Goal: Task Accomplishment & Management: Complete application form

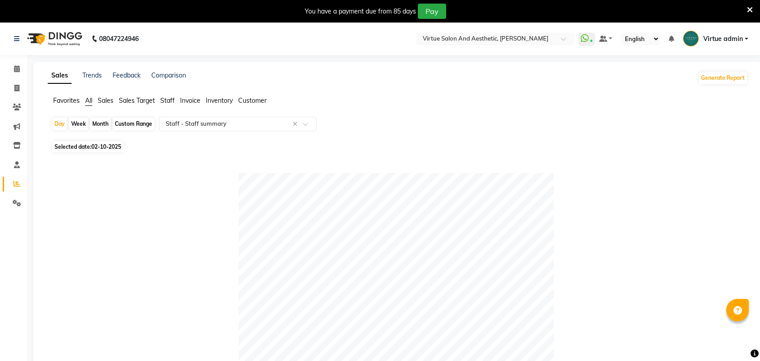
select select "full_report"
select select "csv"
click at [12, 84] on span at bounding box center [17, 88] width 16 height 10
select select "service"
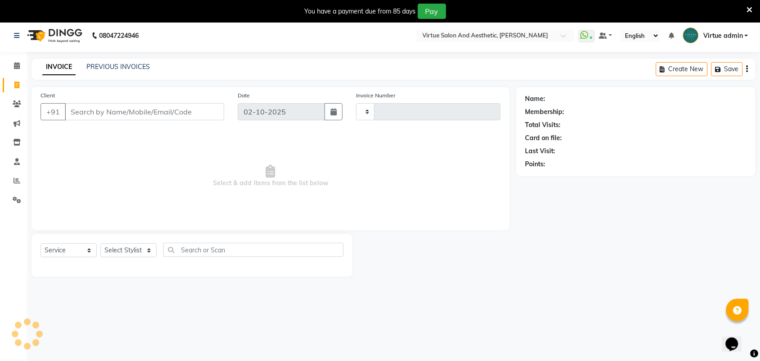
type input "3990"
select select "4466"
click at [107, 62] on link "PREVIOUS INVOICES" at bounding box center [117, 65] width 63 height 8
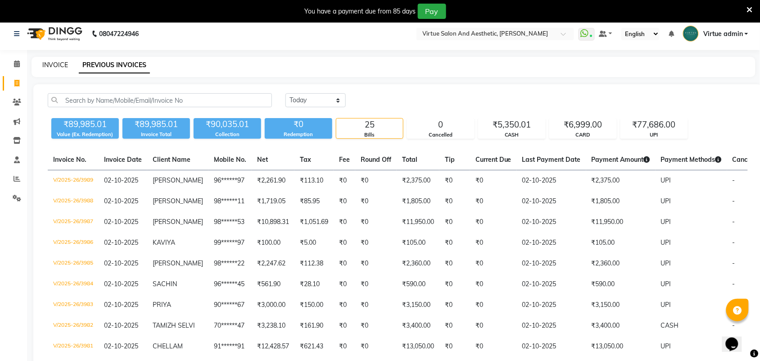
click at [59, 66] on link "INVOICE" at bounding box center [55, 65] width 26 height 8
select select "4466"
select select "service"
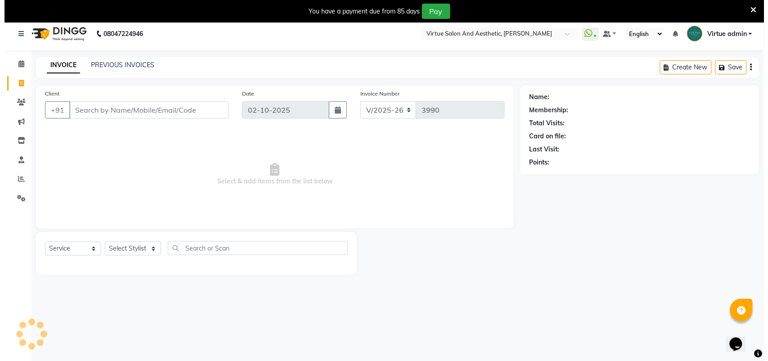
scroll to position [23, 0]
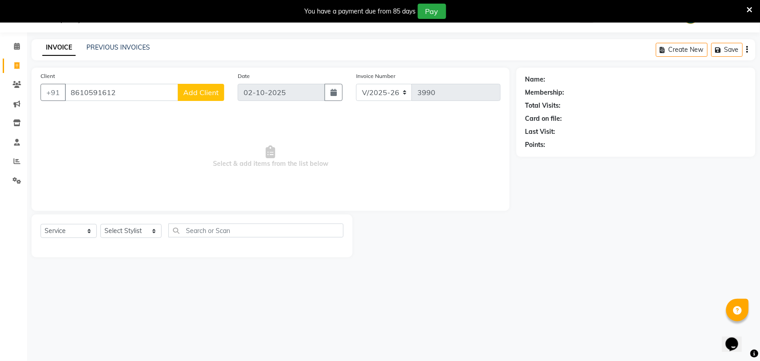
type input "8610591612"
click at [192, 91] on span "Add Client" at bounding box center [201, 92] width 36 height 9
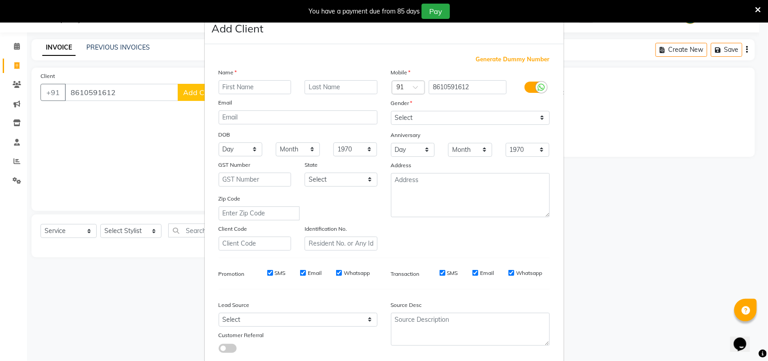
click at [233, 93] on input "text" at bounding box center [255, 87] width 73 height 14
type input "[PERSON_NAME]"
click at [399, 119] on select "Select [DEMOGRAPHIC_DATA] [DEMOGRAPHIC_DATA] Other Prefer Not To Say" at bounding box center [470, 118] width 159 height 14
select select "[DEMOGRAPHIC_DATA]"
click at [391, 111] on select "Select [DEMOGRAPHIC_DATA] [DEMOGRAPHIC_DATA] Other Prefer Not To Say" at bounding box center [470, 118] width 159 height 14
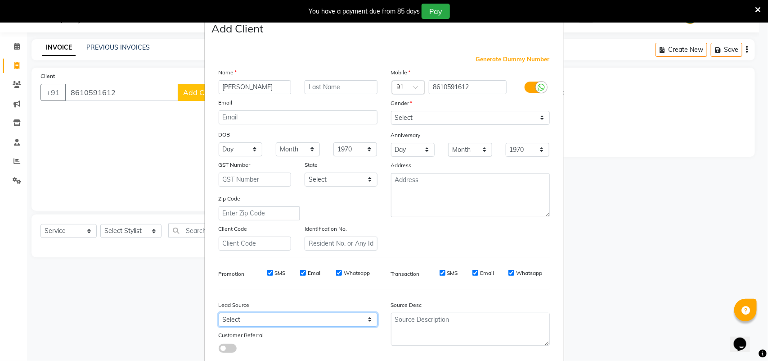
click at [230, 320] on select "Select Walk-in Referral Internet Friend Word of Mouth Advertisement Facebook Ju…" at bounding box center [298, 319] width 159 height 14
select select "30564"
click at [219, 312] on select "Select Walk-in Referral Internet Friend Word of Mouth Advertisement Facebook Ju…" at bounding box center [298, 319] width 159 height 14
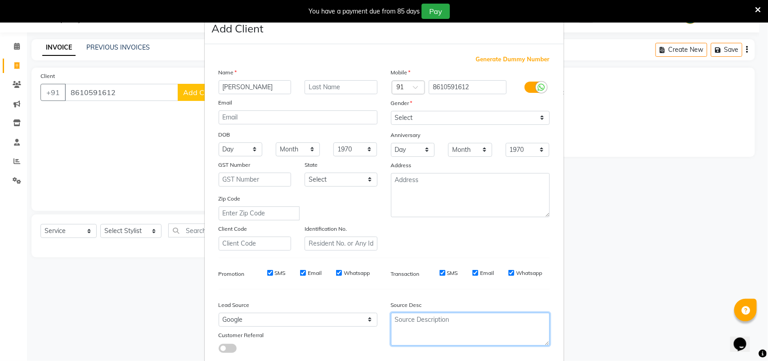
click at [407, 325] on textarea at bounding box center [470, 328] width 159 height 33
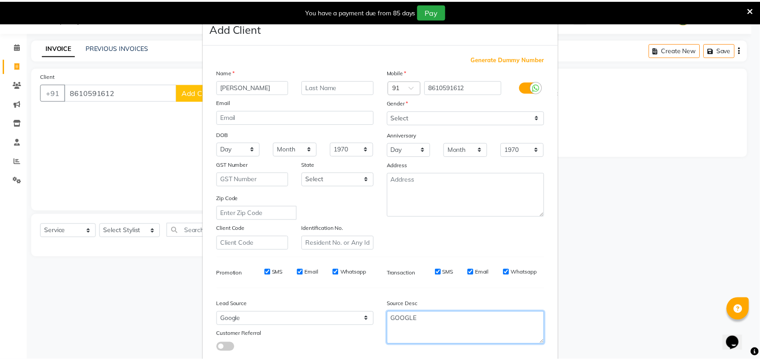
scroll to position [52, 0]
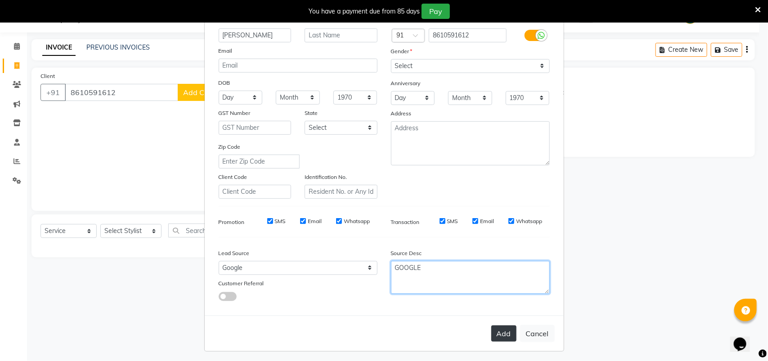
type textarea "GOOGLE"
click at [502, 332] on button "Add" at bounding box center [504, 333] width 25 height 16
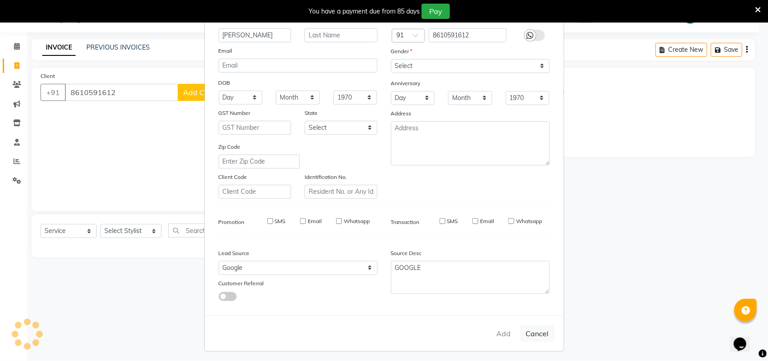
type input "86******12"
select select
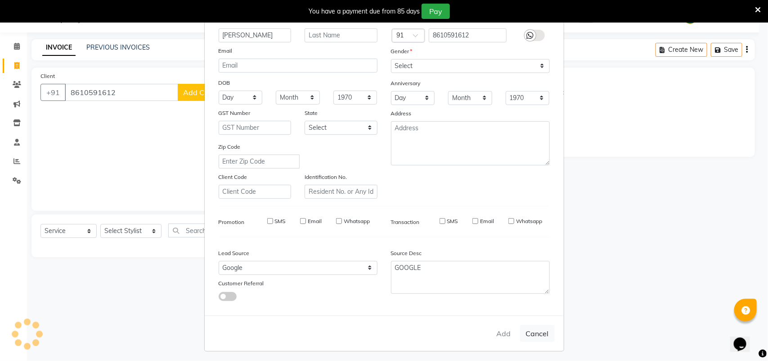
select select
checkbox input "false"
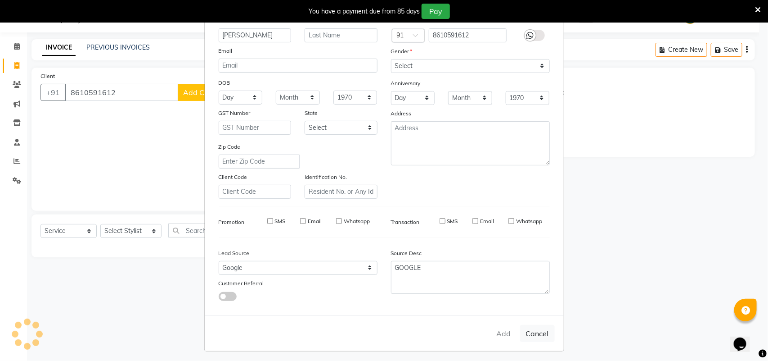
checkbox input "false"
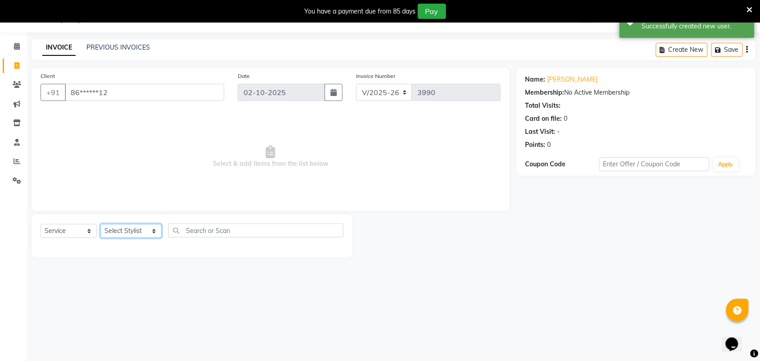
click at [133, 232] on select "Select Stylist Admin [PERSON_NAME] Apsu Auditor Ambattur [PERSON_NAME] Dingg - …" at bounding box center [130, 231] width 61 height 14
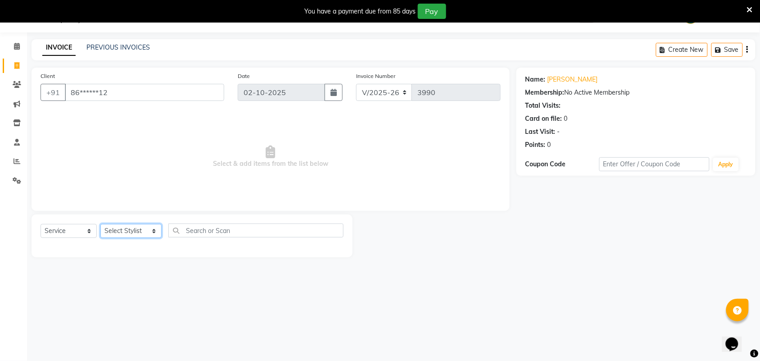
select select "71189"
click at [100, 224] on select "Select Stylist Admin [PERSON_NAME] Apsu Auditor Ambattur [PERSON_NAME] Dingg - …" at bounding box center [130, 231] width 61 height 14
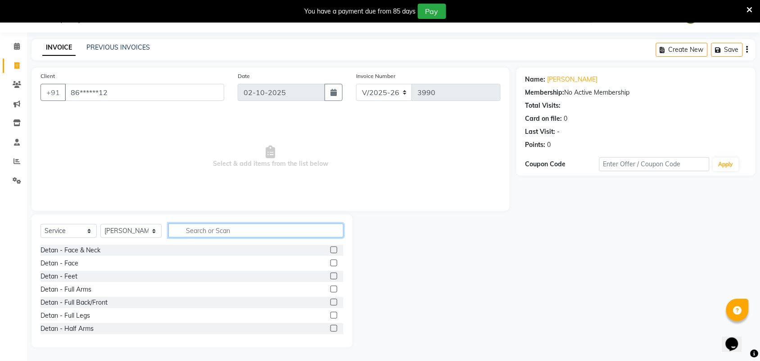
click at [198, 235] on input "text" at bounding box center [255, 230] width 175 height 14
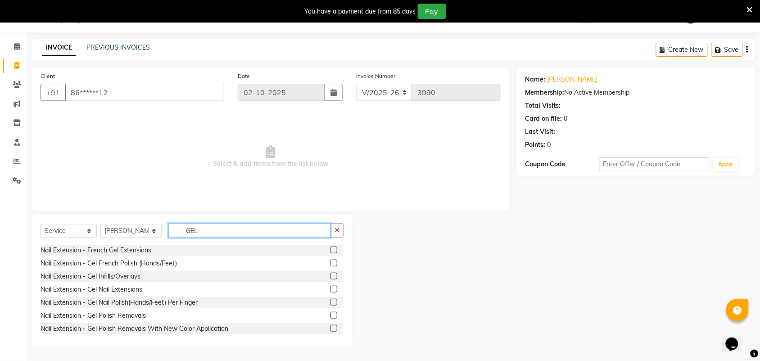
type input "GEL"
click at [330, 287] on label at bounding box center [333, 288] width 7 height 7
click at [330, 287] on input "checkbox" at bounding box center [333, 289] width 6 height 6
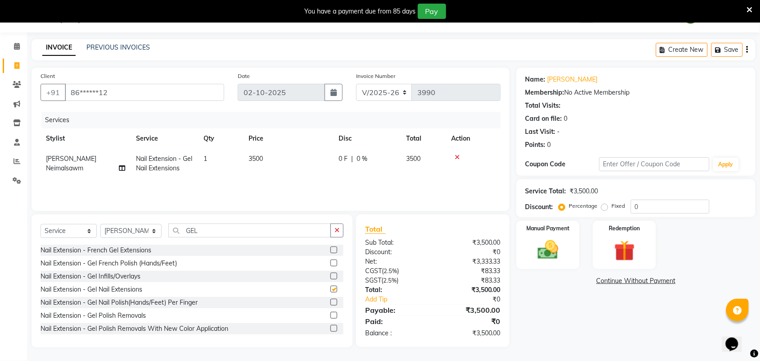
checkbox input "false"
click at [271, 153] on td "3500" at bounding box center [288, 164] width 90 height 30
select select "71189"
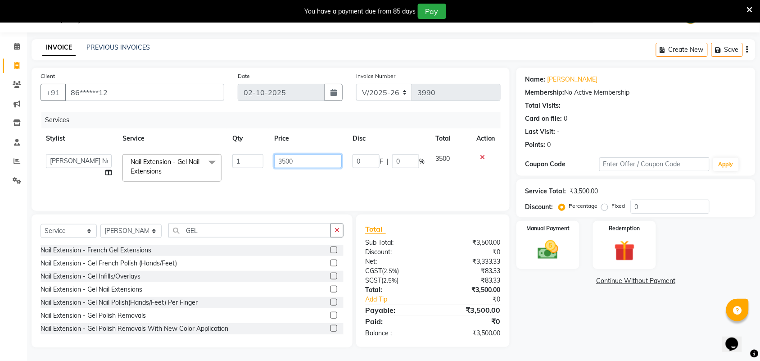
click at [298, 160] on input "3500" at bounding box center [308, 161] width 68 height 14
type input "3"
type input "500"
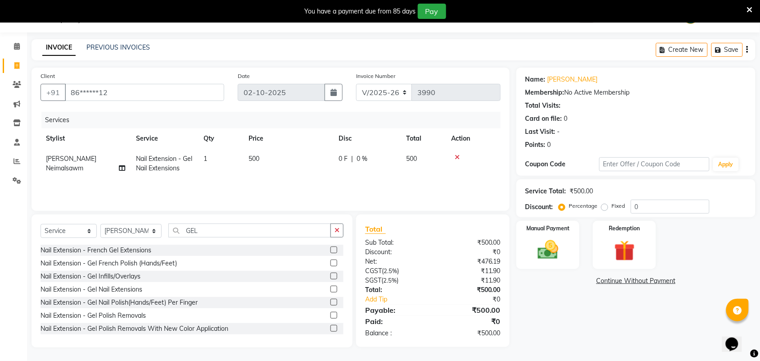
click at [324, 190] on div "Services Stylist Service Qty Price Disc Total Action [PERSON_NAME] Neimalsawm N…" at bounding box center [271, 157] width 460 height 90
click at [135, 229] on select "Select Stylist Admin [PERSON_NAME] Apsu Auditor Ambattur [PERSON_NAME] Dingg - …" at bounding box center [130, 231] width 61 height 14
select select "59089"
click at [100, 224] on select "Select Stylist Admin [PERSON_NAME] Apsu Auditor Ambattur [PERSON_NAME] Dingg - …" at bounding box center [130, 231] width 61 height 14
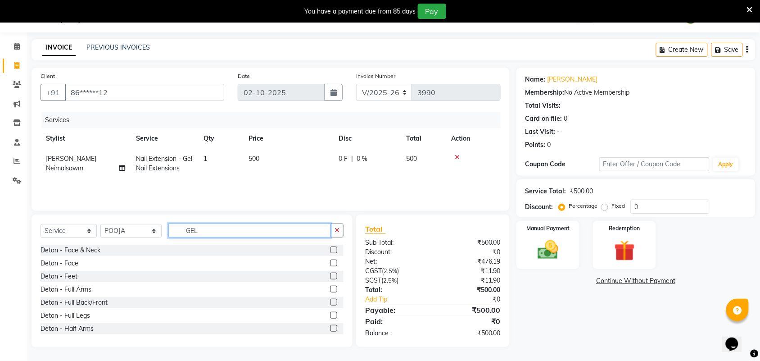
click at [194, 232] on input "GEL" at bounding box center [249, 230] width 163 height 14
type input "GEL"
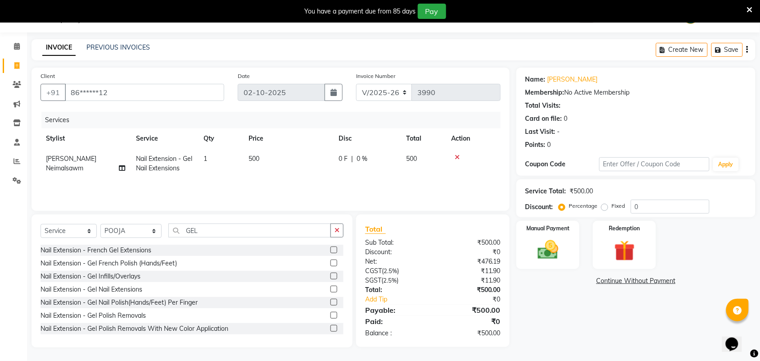
click at [330, 289] on label at bounding box center [333, 288] width 7 height 7
click at [330, 289] on input "checkbox" at bounding box center [333, 289] width 6 height 6
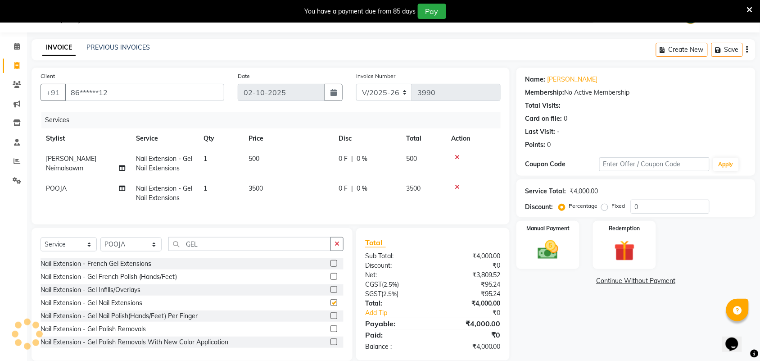
checkbox input "false"
click at [284, 183] on td "3500" at bounding box center [288, 193] width 90 height 30
select select "59089"
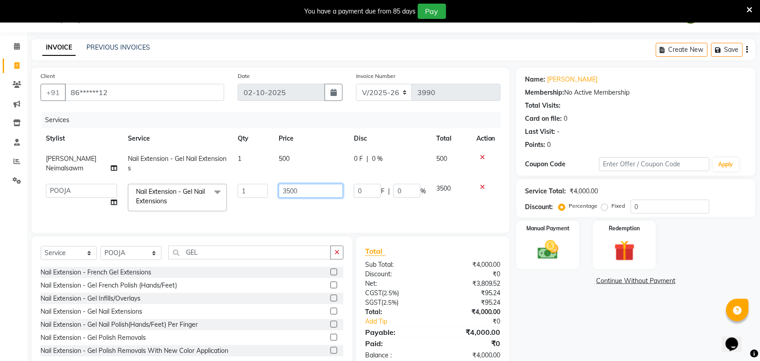
click at [303, 190] on input "3500" at bounding box center [311, 191] width 64 height 14
type input "3"
type input "2500"
click at [362, 216] on div "Services Stylist Service Qty Price Disc Total Action [PERSON_NAME] Neimalsawm N…" at bounding box center [271, 168] width 460 height 112
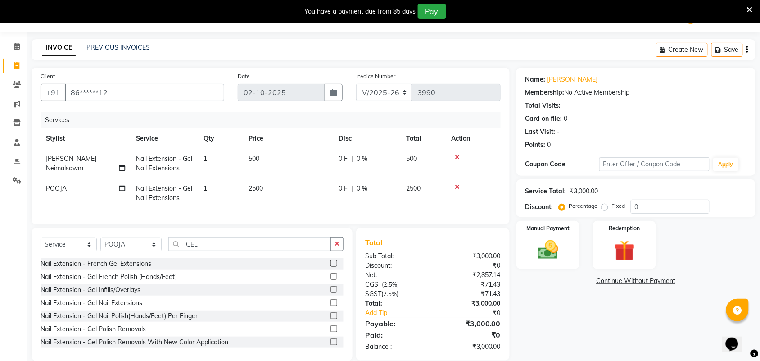
click at [273, 183] on td "2500" at bounding box center [288, 193] width 90 height 30
select select "59089"
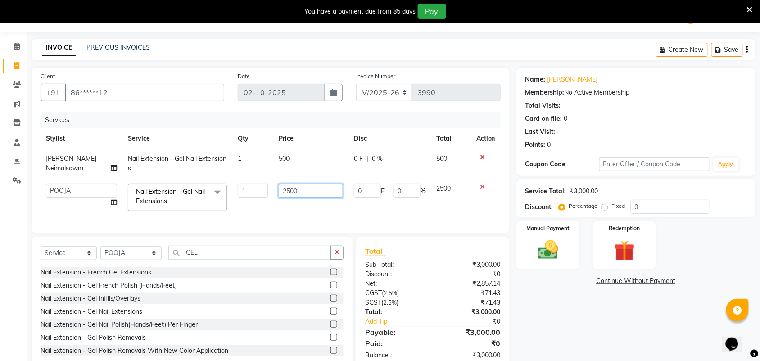
click at [304, 194] on input "2500" at bounding box center [311, 191] width 64 height 14
type input "2650"
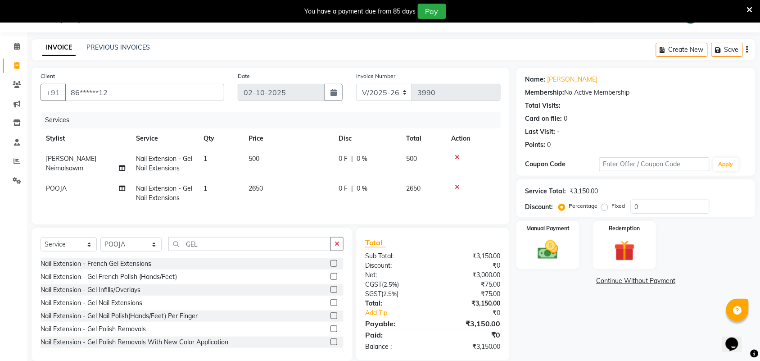
click at [314, 212] on div "Services Stylist Service Qty Price Disc Total Action [PERSON_NAME] Neimalsawm N…" at bounding box center [271, 164] width 460 height 104
click at [554, 248] on img at bounding box center [547, 249] width 35 height 25
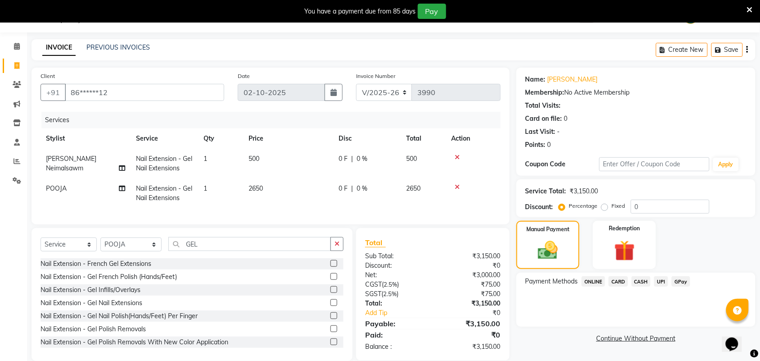
click at [659, 280] on span "UPI" at bounding box center [661, 281] width 14 height 10
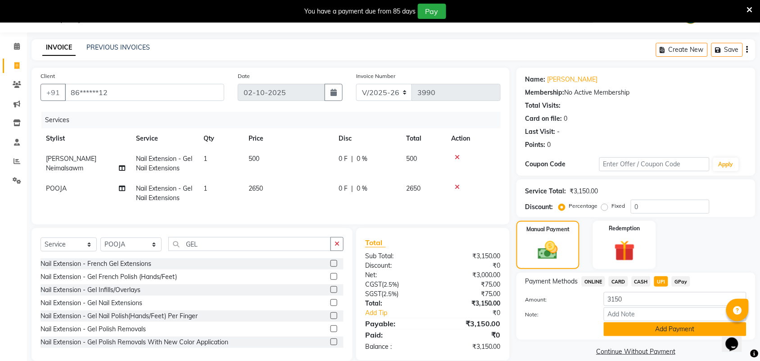
click at [674, 330] on button "Add Payment" at bounding box center [675, 329] width 143 height 14
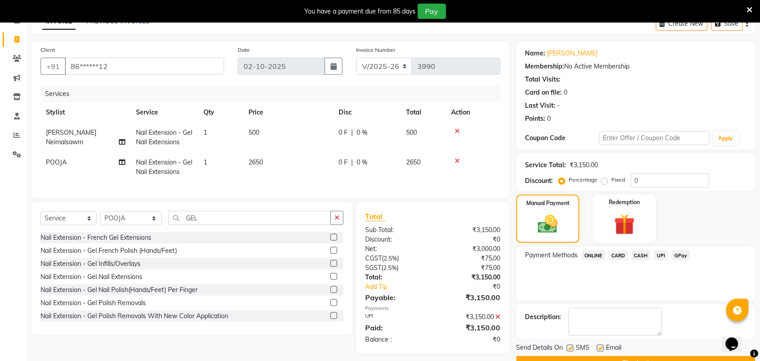
scroll to position [71, 0]
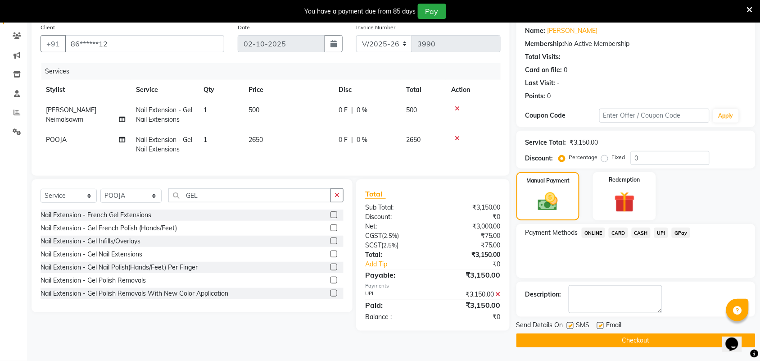
click at [648, 340] on button "Checkout" at bounding box center [635, 340] width 239 height 14
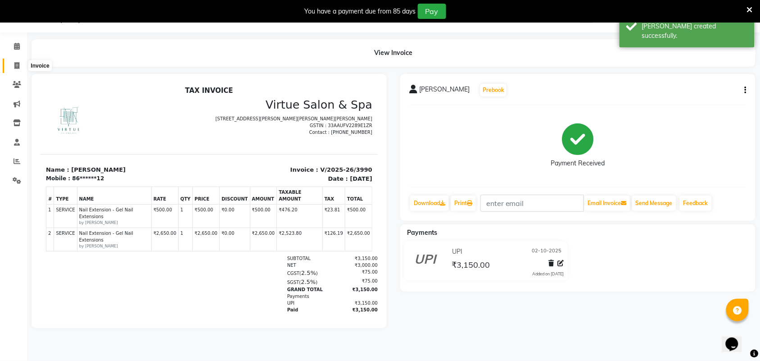
click at [18, 63] on icon at bounding box center [16, 65] width 5 height 7
select select "4466"
select select "service"
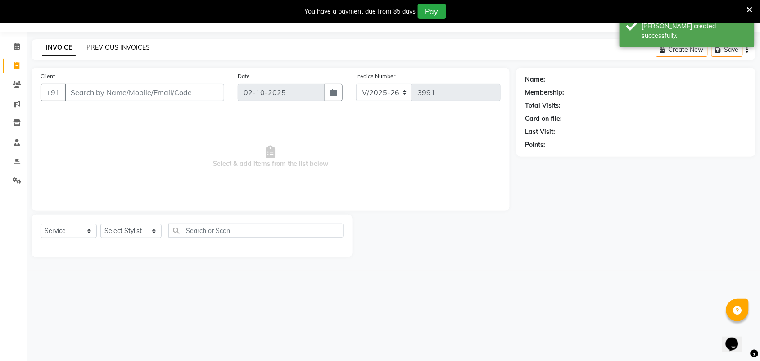
click at [98, 47] on link "PREVIOUS INVOICES" at bounding box center [117, 47] width 63 height 8
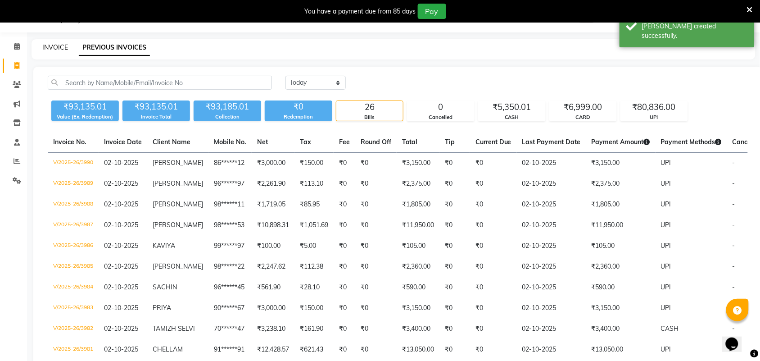
click at [52, 46] on link "INVOICE" at bounding box center [55, 47] width 26 height 8
select select "service"
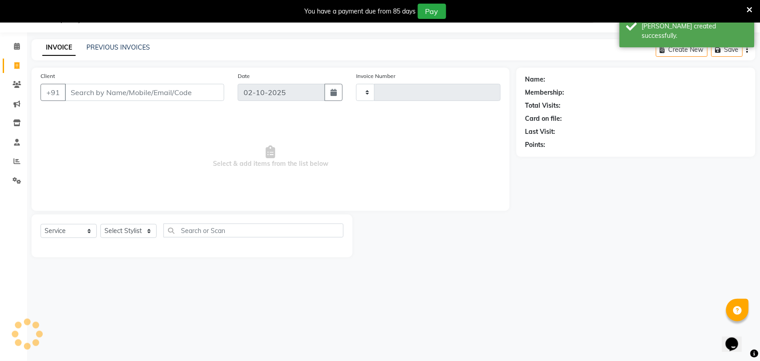
type input "3991"
select select "4466"
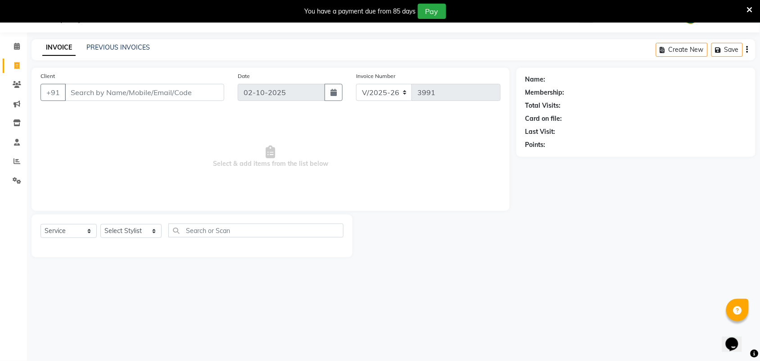
click at [120, 43] on div "PREVIOUS INVOICES" at bounding box center [117, 47] width 63 height 9
click at [116, 46] on link "PREVIOUS INVOICES" at bounding box center [117, 47] width 63 height 8
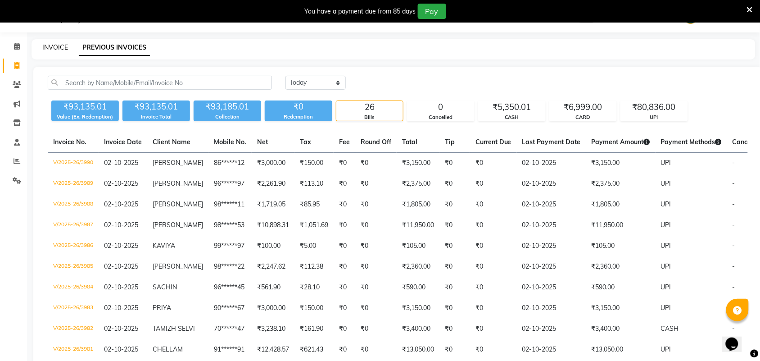
click at [59, 46] on link "INVOICE" at bounding box center [55, 47] width 26 height 8
select select "service"
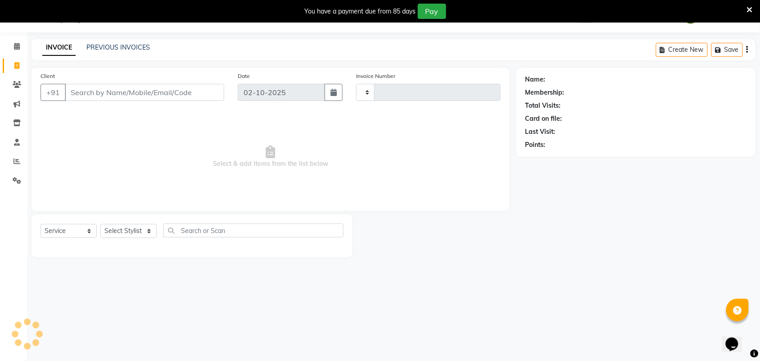
type input "3991"
select select "4466"
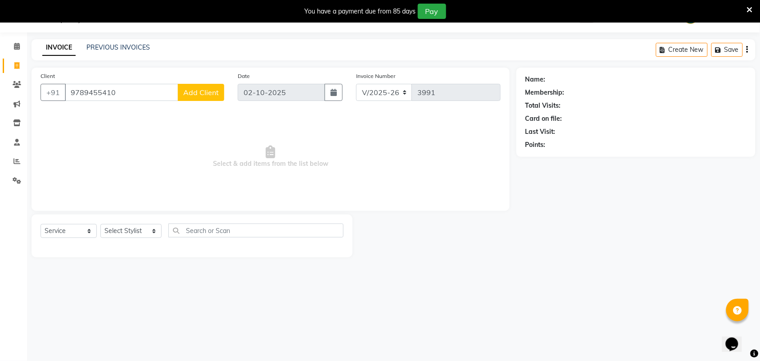
type input "9789455410"
click at [196, 95] on span "Add Client" at bounding box center [201, 92] width 36 height 9
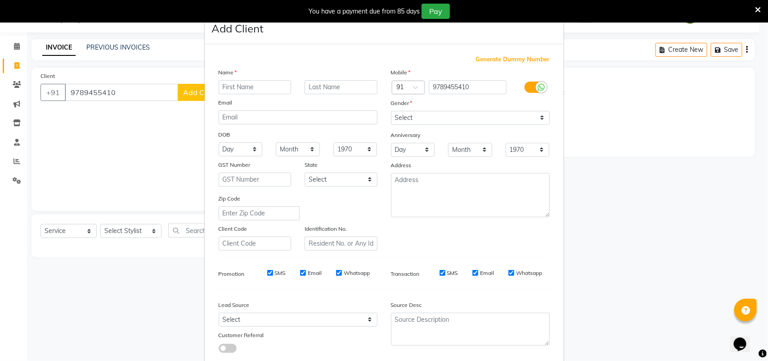
click at [228, 86] on input "text" at bounding box center [255, 87] width 73 height 14
type input "s"
type input "SHAMEERA"
click at [401, 118] on select "Select [DEMOGRAPHIC_DATA] [DEMOGRAPHIC_DATA] Other Prefer Not To Say" at bounding box center [470, 118] width 159 height 14
select select "[DEMOGRAPHIC_DATA]"
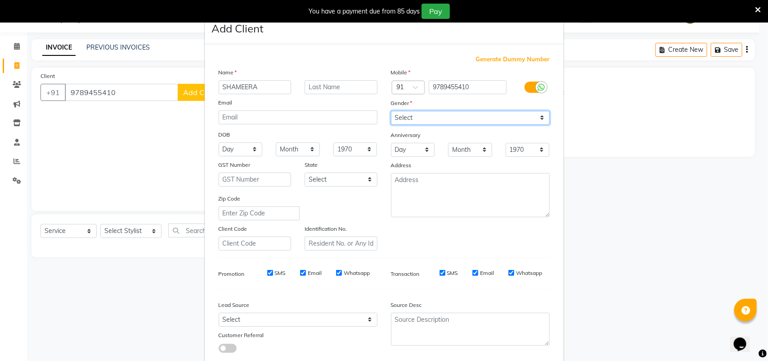
click at [391, 111] on select "Select [DEMOGRAPHIC_DATA] [DEMOGRAPHIC_DATA] Other Prefer Not To Say" at bounding box center [470, 118] width 159 height 14
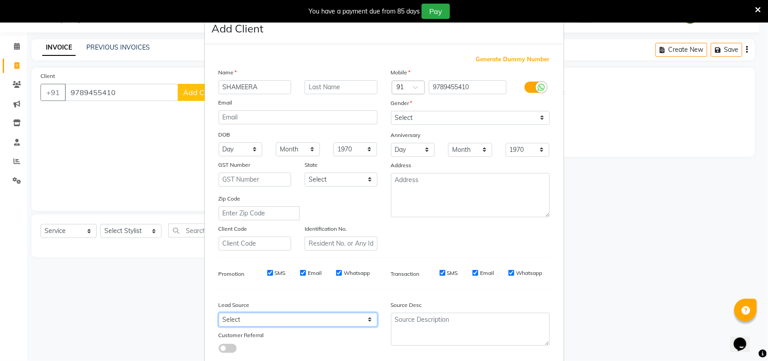
click at [226, 312] on select "Select Walk-in Referral Internet Friend Word of Mouth Advertisement Facebook Ju…" at bounding box center [298, 319] width 159 height 14
select select "30564"
click at [219, 312] on select "Select Walk-in Referral Internet Friend Word of Mouth Advertisement Facebook Ju…" at bounding box center [298, 319] width 159 height 14
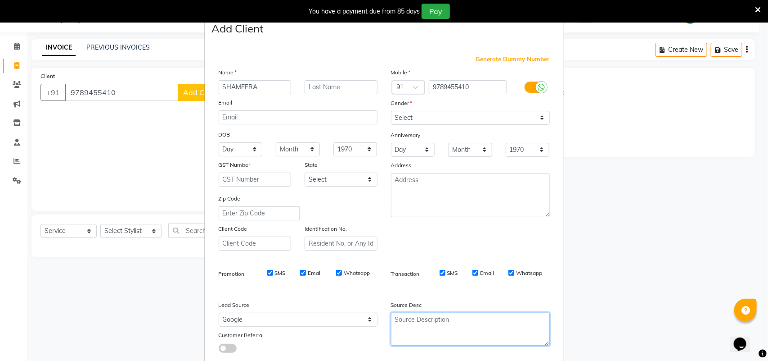
click at [395, 326] on textarea at bounding box center [470, 328] width 159 height 33
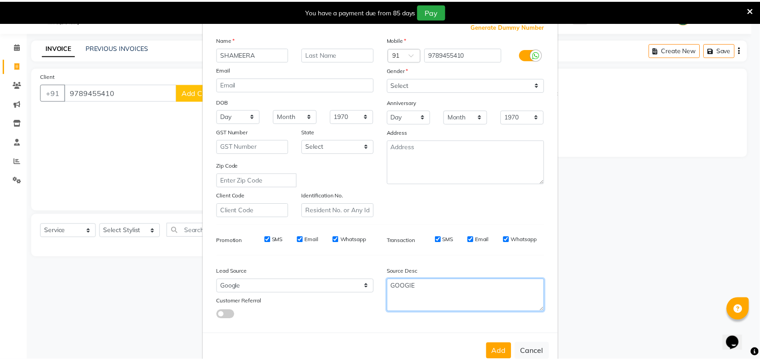
scroll to position [52, 0]
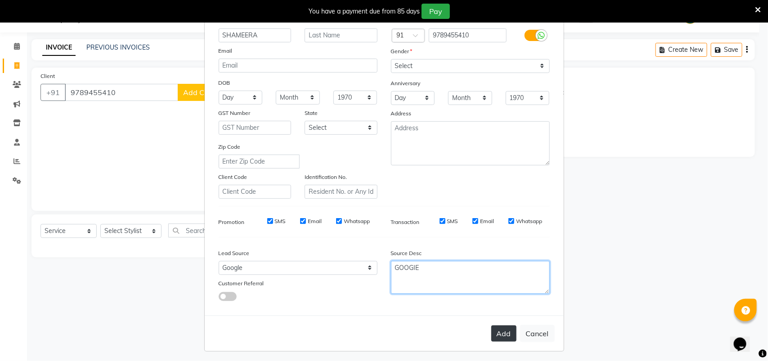
type textarea "GOOGIE"
click at [500, 336] on button "Add" at bounding box center [504, 333] width 25 height 16
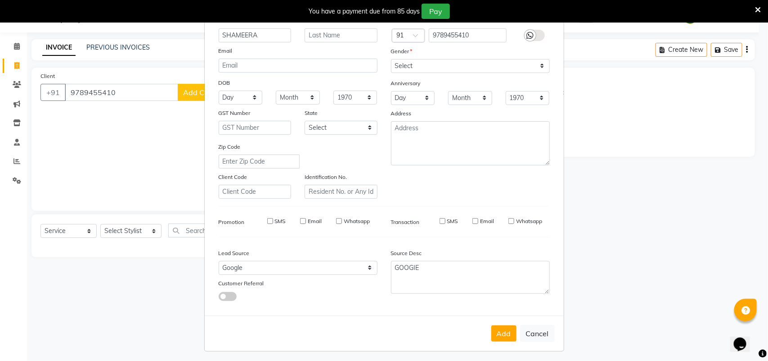
type input "97******10"
select select
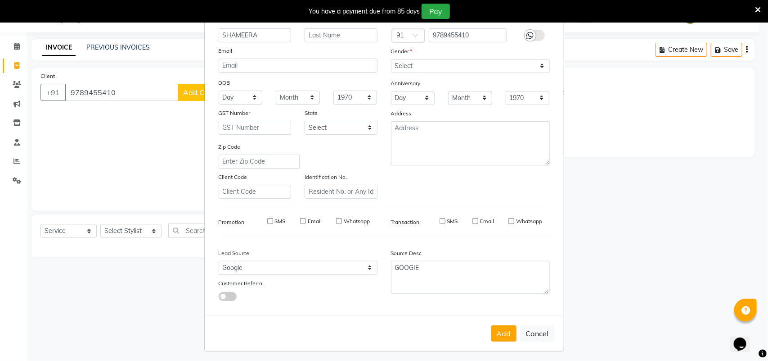
select select
checkbox input "false"
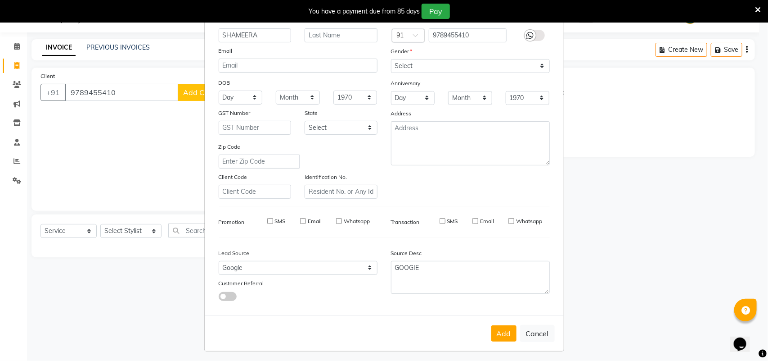
checkbox input "false"
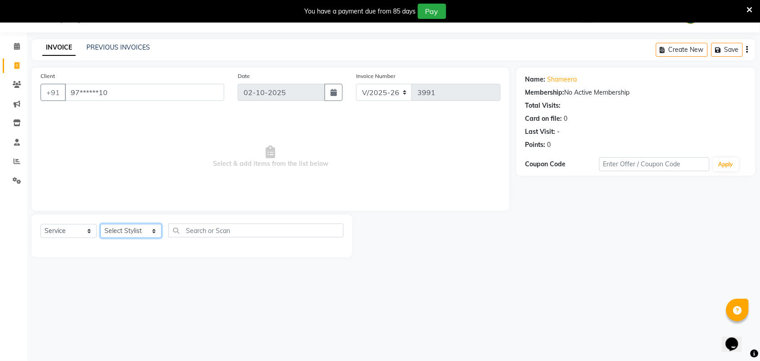
click at [126, 233] on select "Select Stylist Admin [PERSON_NAME] Apsu Auditor Ambattur [PERSON_NAME] Dingg - …" at bounding box center [130, 231] width 61 height 14
select select "59089"
click at [100, 224] on select "Select Stylist Admin [PERSON_NAME] Apsu Auditor Ambattur [PERSON_NAME] Dingg - …" at bounding box center [130, 231] width 61 height 14
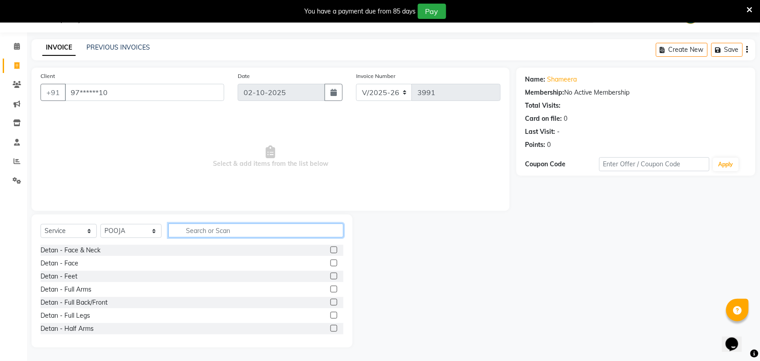
click at [188, 229] on input "text" at bounding box center [255, 230] width 175 height 14
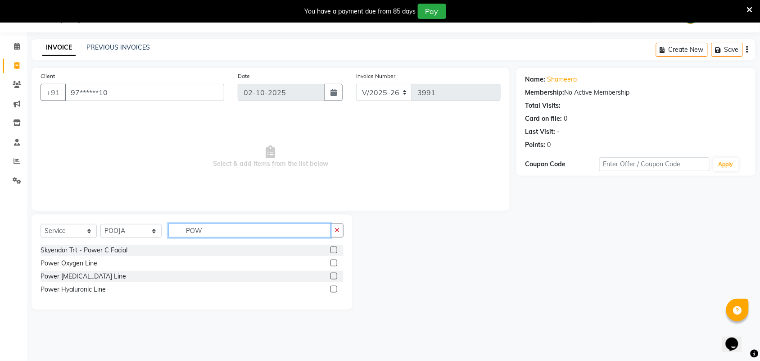
type input "POW"
click at [334, 250] on label at bounding box center [333, 249] width 7 height 7
click at [334, 250] on input "checkbox" at bounding box center [333, 250] width 6 height 6
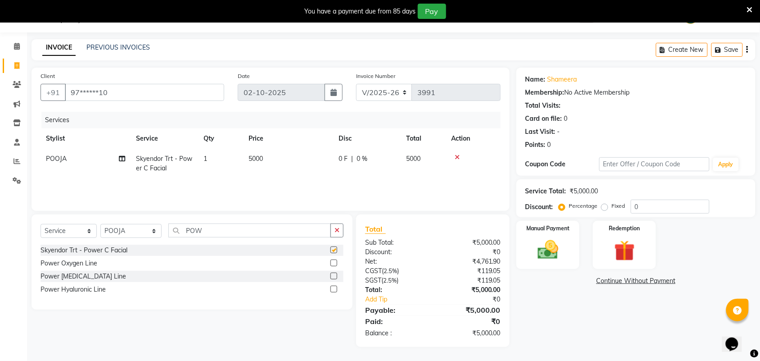
checkbox input "false"
click at [275, 154] on td "5000" at bounding box center [288, 164] width 90 height 30
select select "59089"
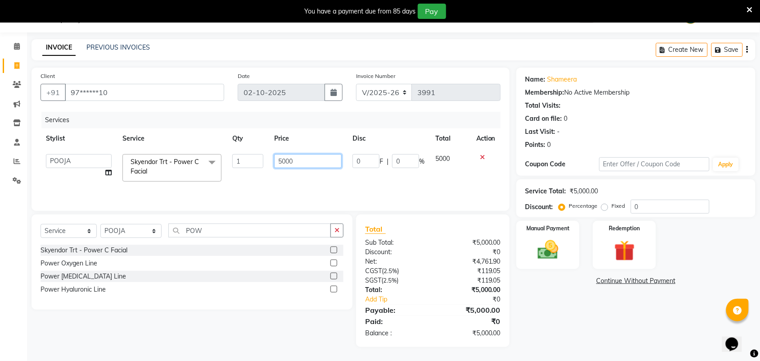
click at [295, 161] on input "5000" at bounding box center [308, 161] width 68 height 14
type input "5"
type input "5250"
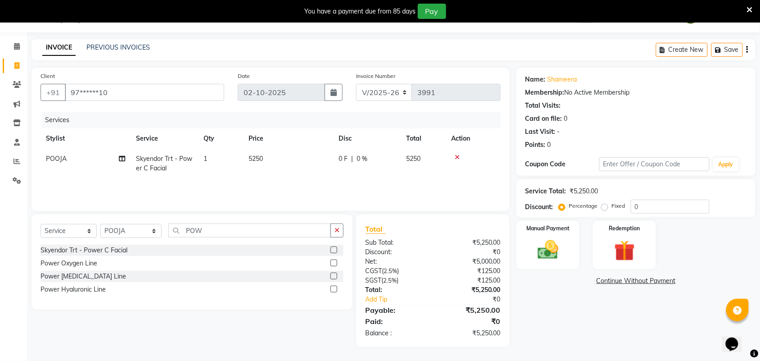
click at [298, 183] on div "Services Stylist Service Qty Price Disc Total Action POOJA Skyendor Trt - Power…" at bounding box center [271, 157] width 460 height 90
click at [126, 232] on select "Select Stylist Admin [PERSON_NAME] Apsu Auditor Ambattur [PERSON_NAME] Dingg - …" at bounding box center [130, 231] width 61 height 14
select select "73933"
click at [100, 224] on select "Select Stylist Admin [PERSON_NAME] Apsu Auditor Ambattur [PERSON_NAME] Dingg - …" at bounding box center [130, 231] width 61 height 14
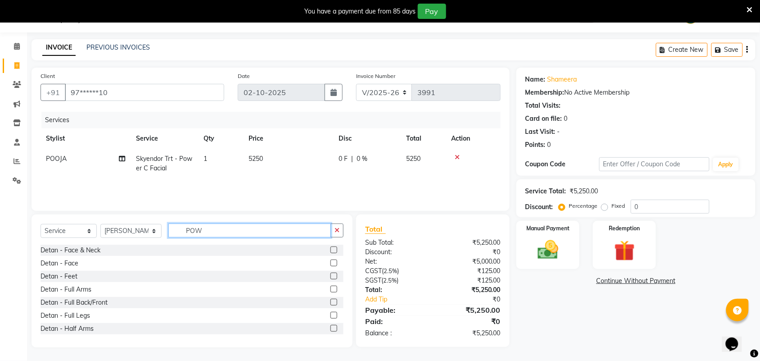
click at [198, 230] on input "POW" at bounding box center [249, 230] width 163 height 14
type input "P"
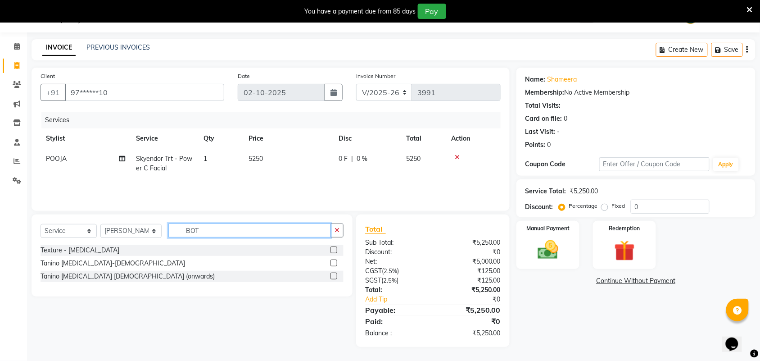
type input "BOT"
click at [332, 275] on label at bounding box center [333, 275] width 7 height 7
click at [332, 275] on input "checkbox" at bounding box center [333, 276] width 6 height 6
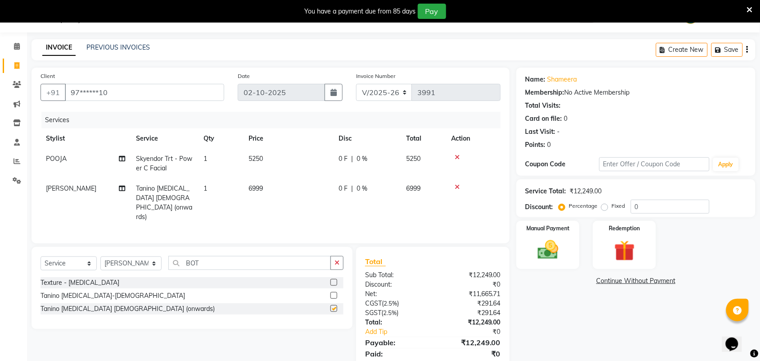
checkbox input "false"
click at [274, 186] on td "6999" at bounding box center [288, 202] width 90 height 49
select select "73933"
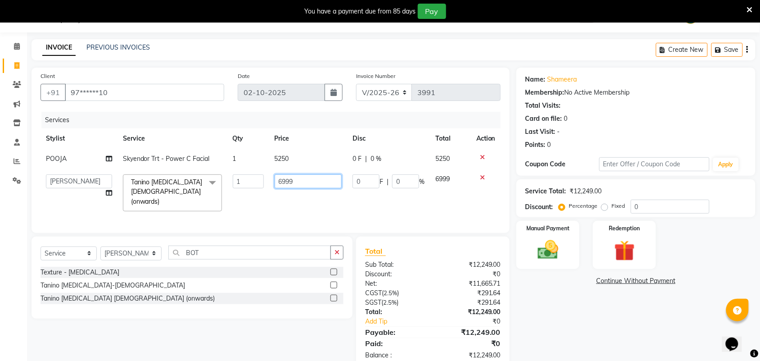
drag, startPoint x: 298, startPoint y: 176, endPoint x: 301, endPoint y: 183, distance: 7.5
click at [301, 183] on input "6999" at bounding box center [309, 181] width 68 height 14
type input "6"
type input "7350"
click at [305, 208] on div "Services Stylist Service Qty Price Disc Total Action POOJA Skyendor Trt - Power…" at bounding box center [271, 168] width 460 height 112
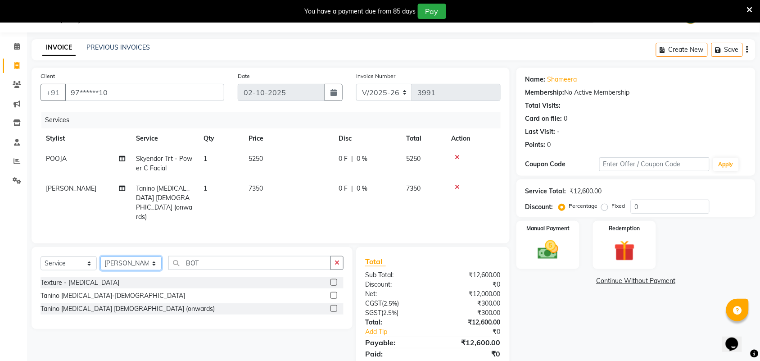
click at [126, 256] on select "Select Stylist Admin [PERSON_NAME] Apsu Auditor Ambattur [PERSON_NAME] Dingg - …" at bounding box center [130, 263] width 61 height 14
select select "92821"
click at [100, 256] on select "Select Stylist Admin [PERSON_NAME] Apsu Auditor Ambattur [PERSON_NAME] Dingg - …" at bounding box center [130, 263] width 61 height 14
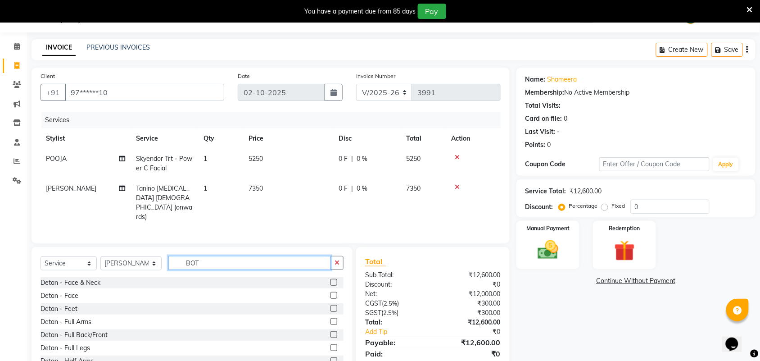
click at [194, 256] on input "BOT" at bounding box center [249, 263] width 163 height 14
type input "B"
type input "LOO"
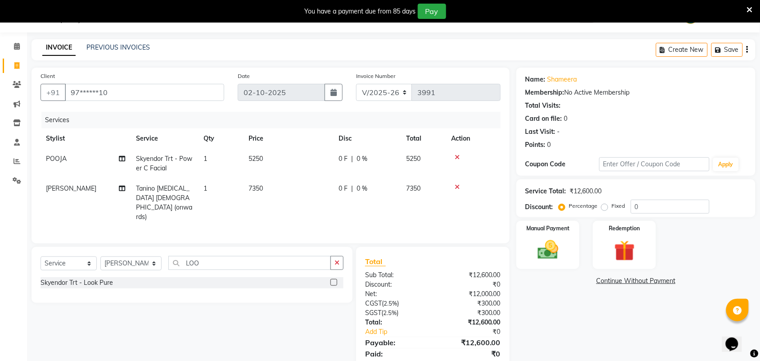
click at [334, 279] on label at bounding box center [333, 282] width 7 height 7
click at [334, 280] on input "checkbox" at bounding box center [333, 283] width 6 height 6
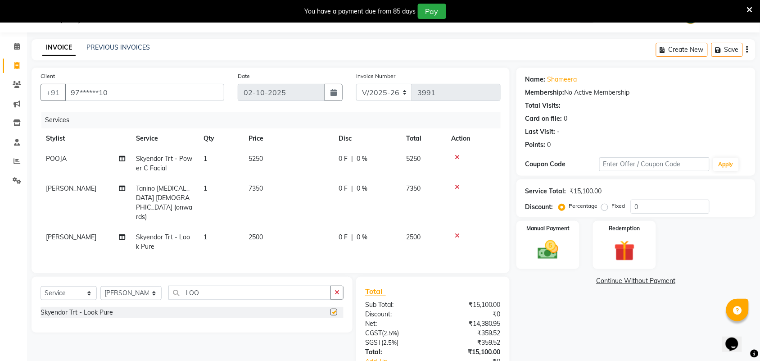
checkbox input "false"
click at [279, 227] on td "2500" at bounding box center [288, 242] width 90 height 30
select select "92821"
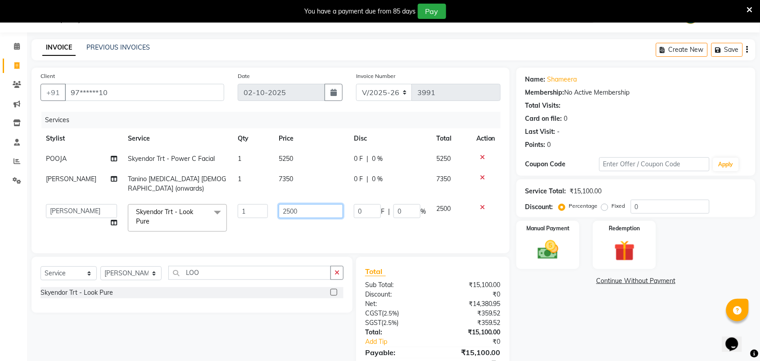
click at [298, 204] on input "2500" at bounding box center [311, 211] width 64 height 14
type input "2"
type input "3500"
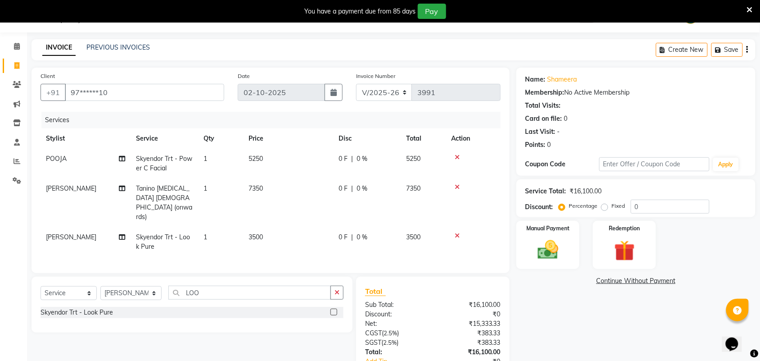
click at [302, 227] on td "3500" at bounding box center [288, 242] width 90 height 30
select select "92821"
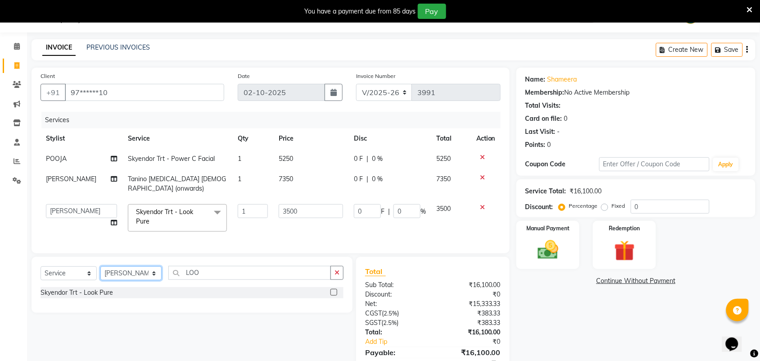
click at [122, 273] on select "Select Stylist Admin [PERSON_NAME] Apsu Auditor Ambattur [PERSON_NAME] Dingg - …" at bounding box center [130, 273] width 61 height 14
select select "71189"
click at [100, 266] on select "Select Stylist Admin [PERSON_NAME] Apsu Auditor Ambattur [PERSON_NAME] Dingg - …" at bounding box center [130, 273] width 61 height 14
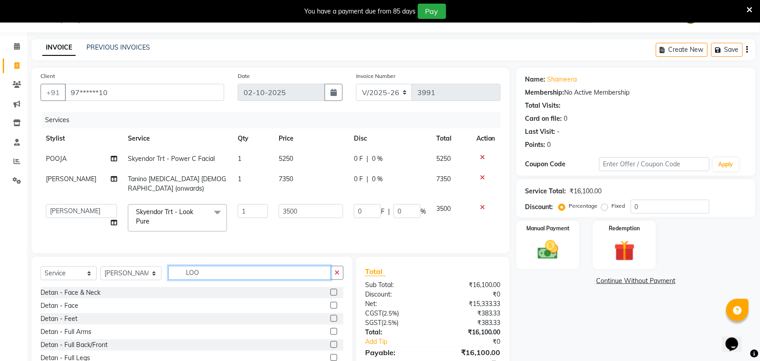
click at [214, 271] on input "LOO" at bounding box center [249, 273] width 163 height 14
type input "L"
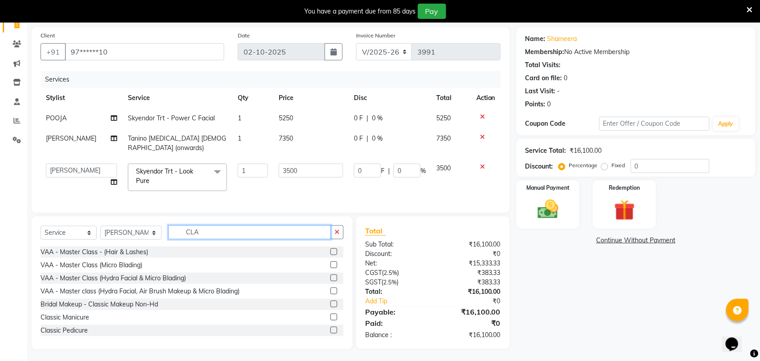
scroll to position [63, 0]
type input "CLA"
click at [330, 329] on label at bounding box center [333, 329] width 7 height 7
click at [330, 329] on input "checkbox" at bounding box center [333, 330] width 6 height 6
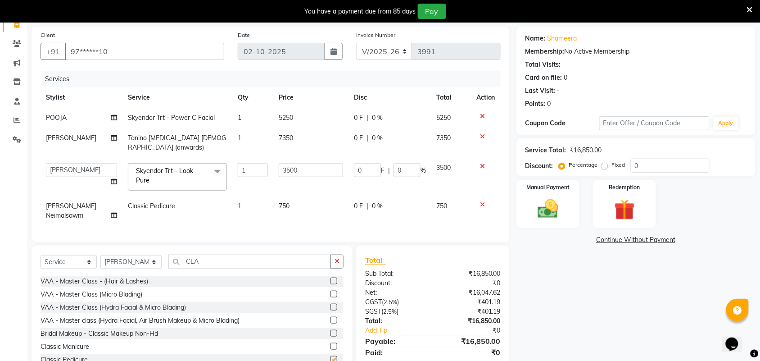
checkbox input "false"
click at [116, 255] on select "Select Stylist Admin [PERSON_NAME] Apsu Auditor Ambattur [PERSON_NAME] Dingg - …" at bounding box center [130, 262] width 61 height 14
select select "25078"
click at [100, 255] on select "Select Stylist Admin [PERSON_NAME] Apsu Auditor Ambattur [PERSON_NAME] Dingg - …" at bounding box center [130, 262] width 61 height 14
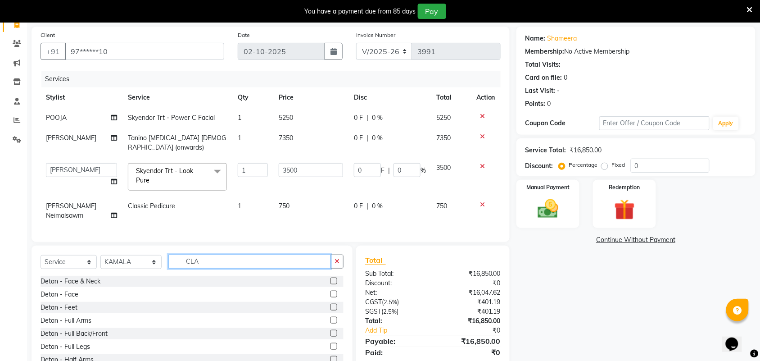
click at [203, 254] on input "CLA" at bounding box center [249, 261] width 163 height 14
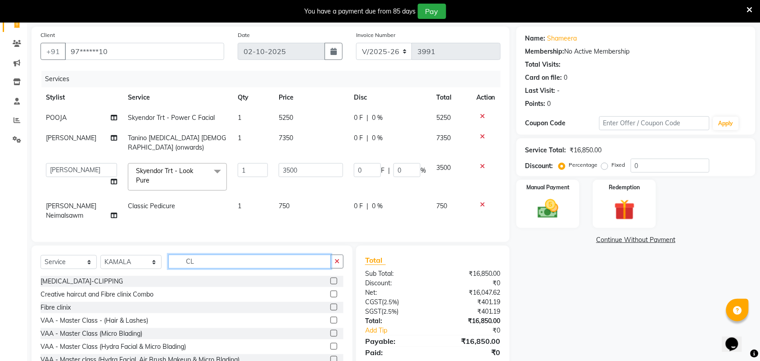
scroll to position [84, 0]
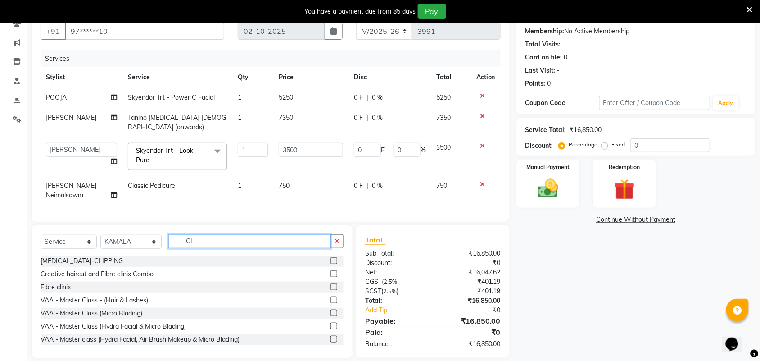
type input "CLA"
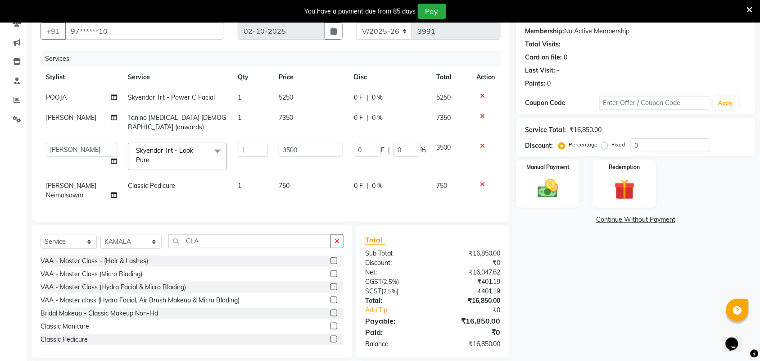
click at [330, 322] on label at bounding box center [333, 325] width 7 height 7
click at [330, 323] on input "checkbox" at bounding box center [333, 326] width 6 height 6
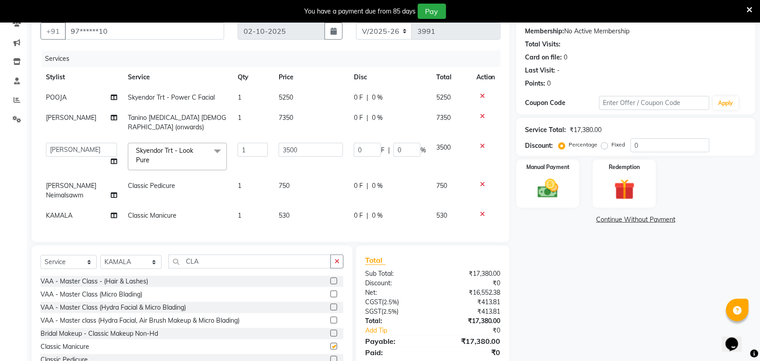
checkbox input "false"
click at [129, 255] on select "Select Stylist Admin [PERSON_NAME] Apsu Auditor Ambattur [PERSON_NAME] Dingg - …" at bounding box center [130, 262] width 61 height 14
select select "25074"
click at [100, 255] on select "Select Stylist Admin [PERSON_NAME] Apsu Auditor Ambattur [PERSON_NAME] Dingg - …" at bounding box center [130, 262] width 61 height 14
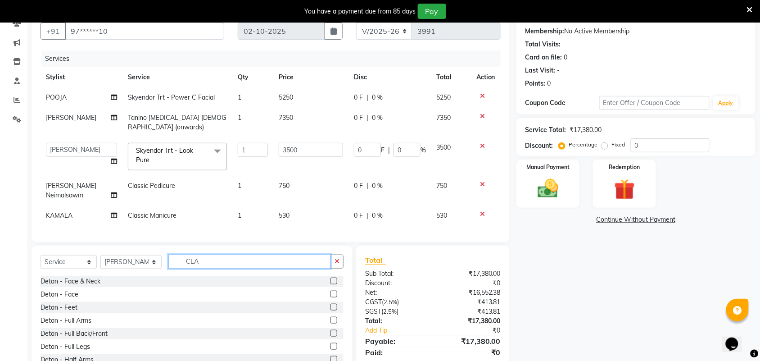
click at [203, 254] on input "CLA" at bounding box center [249, 261] width 163 height 14
type input "C"
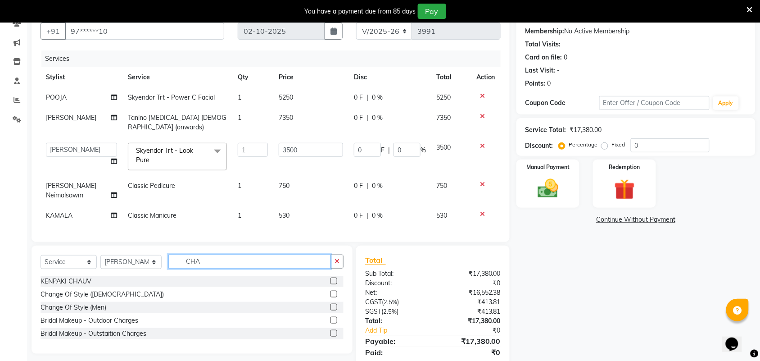
type input "CHA"
click at [334, 290] on label at bounding box center [333, 293] width 7 height 7
click at [334, 291] on input "checkbox" at bounding box center [333, 294] width 6 height 6
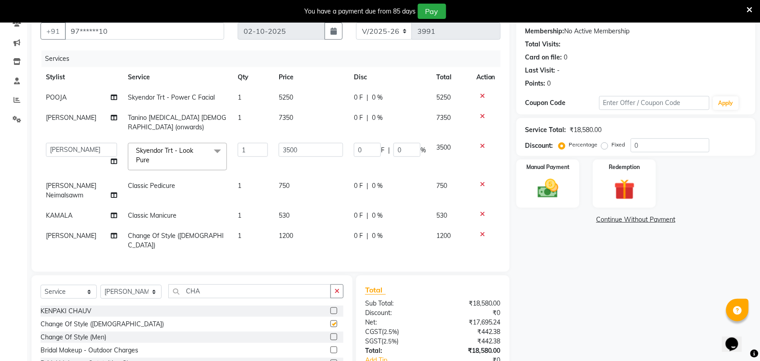
checkbox input "false"
click at [302, 226] on td "1200" at bounding box center [310, 241] width 75 height 30
select select "25074"
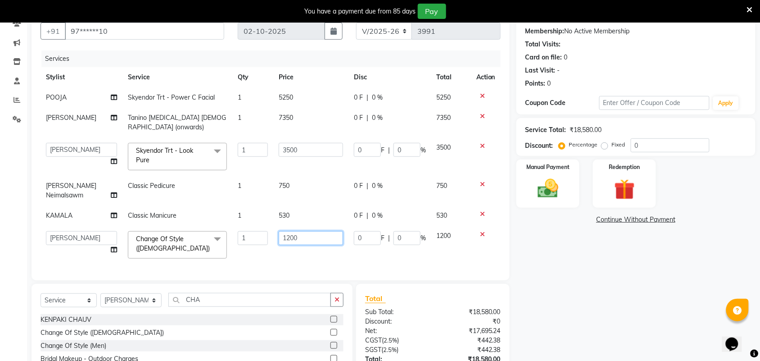
drag, startPoint x: 304, startPoint y: 213, endPoint x: 305, endPoint y: 218, distance: 5.5
click at [305, 231] on input "1200" at bounding box center [311, 238] width 64 height 14
type input "1500"
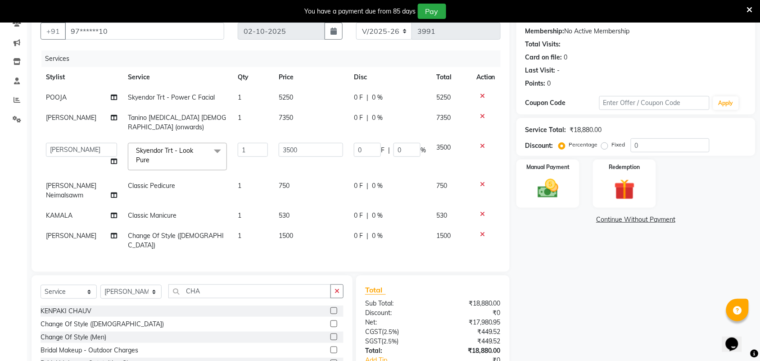
click at [303, 244] on div "Client +91 97******10 Date [DATE] Invoice Number V/2025 V/[PHONE_NUMBER] Servic…" at bounding box center [271, 138] width 478 height 265
click at [118, 284] on select "Select Stylist Admin [PERSON_NAME] Apsu Auditor Ambattur [PERSON_NAME] Dingg - …" at bounding box center [130, 291] width 61 height 14
select select "25077"
click at [100, 284] on select "Select Stylist Admin [PERSON_NAME] Apsu Auditor Ambattur [PERSON_NAME] Dingg - …" at bounding box center [130, 291] width 61 height 14
click at [214, 284] on input "CHA" at bounding box center [249, 291] width 163 height 14
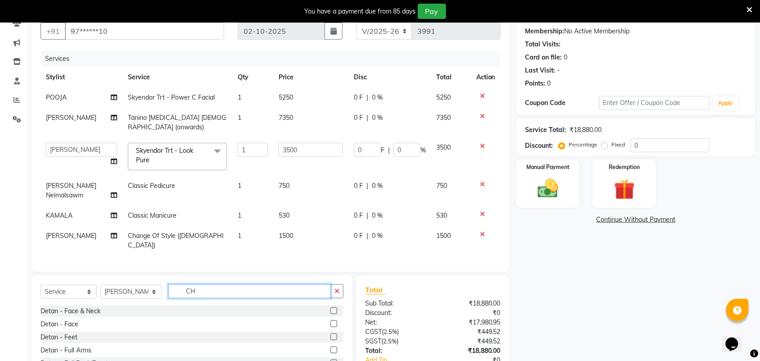
type input "C"
type input "EYE"
click at [334, 307] on label at bounding box center [333, 310] width 7 height 7
click at [334, 308] on input "checkbox" at bounding box center [333, 311] width 6 height 6
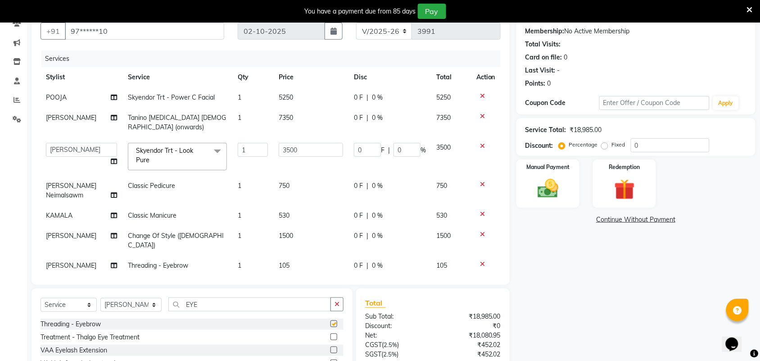
checkbox input "false"
click at [244, 255] on td "1" at bounding box center [252, 265] width 41 height 20
select select "25077"
click at [244, 261] on input "1" at bounding box center [253, 268] width 30 height 14
type input "3"
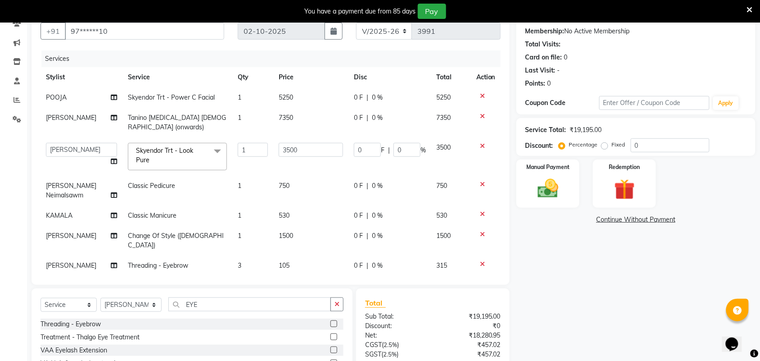
click at [253, 253] on div "Services Stylist Service Qty Price Disc Total Action POOJA Skyendor Trt - Power…" at bounding box center [271, 162] width 460 height 225
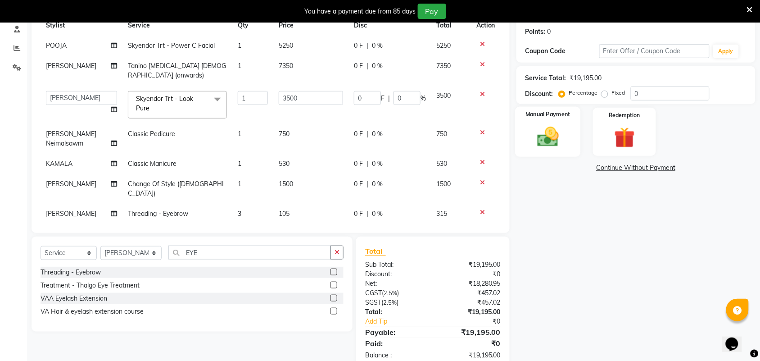
click at [541, 141] on img at bounding box center [547, 136] width 35 height 25
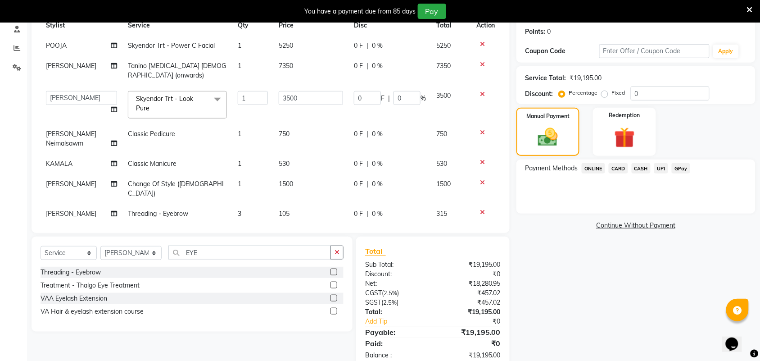
click at [662, 169] on span "UPI" at bounding box center [661, 168] width 14 height 10
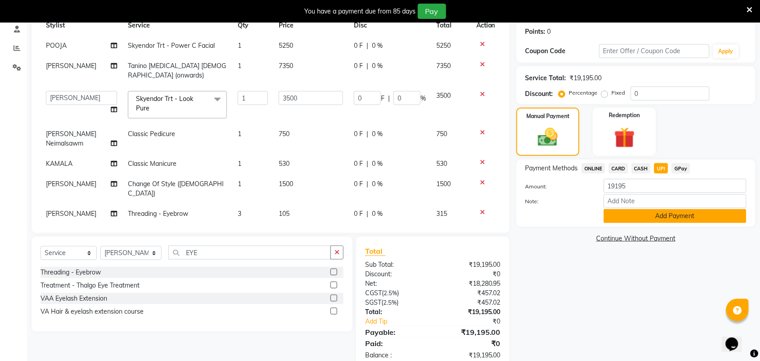
click at [668, 220] on button "Add Payment" at bounding box center [675, 216] width 143 height 14
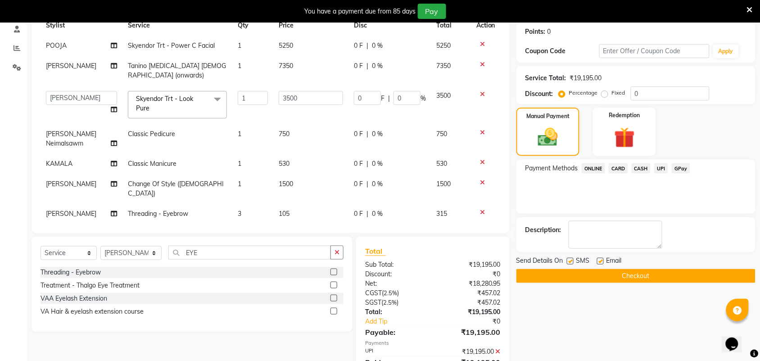
click at [630, 282] on button "Checkout" at bounding box center [635, 276] width 239 height 14
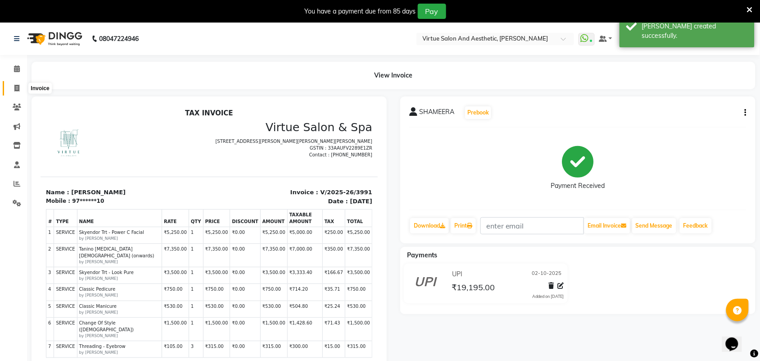
click at [15, 84] on span at bounding box center [17, 88] width 16 height 10
select select "4466"
select select "service"
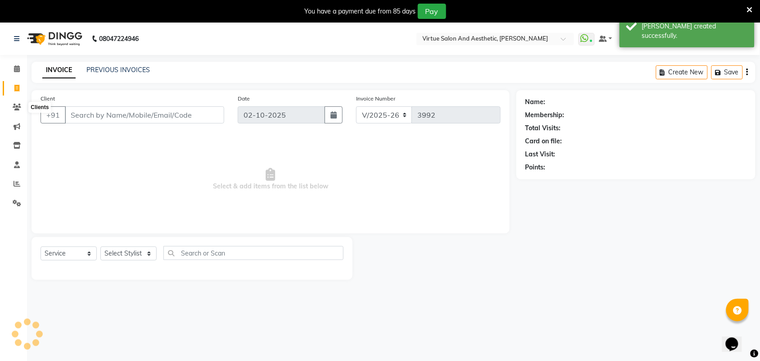
scroll to position [23, 0]
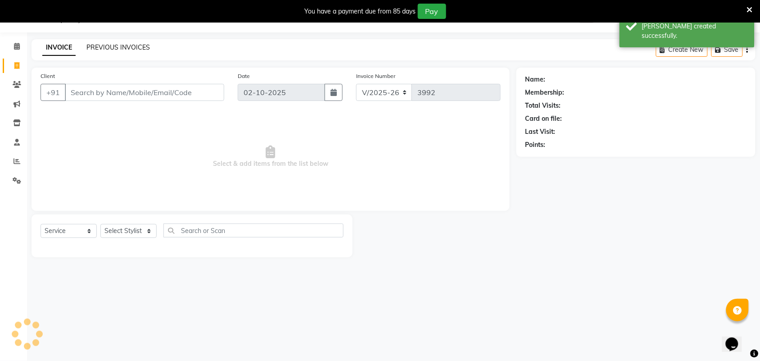
click at [103, 46] on link "PREVIOUS INVOICES" at bounding box center [117, 47] width 63 height 8
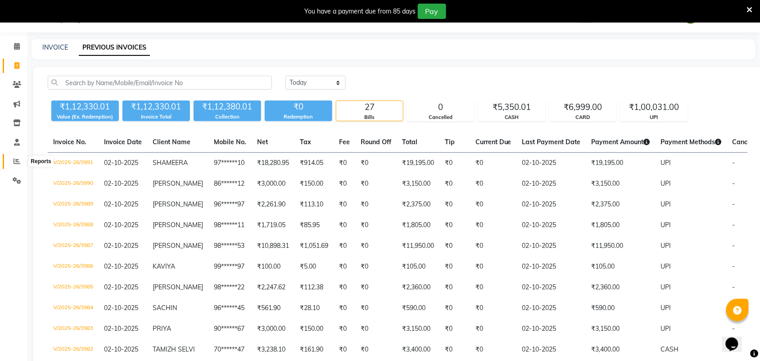
click at [16, 161] on icon at bounding box center [17, 161] width 7 height 7
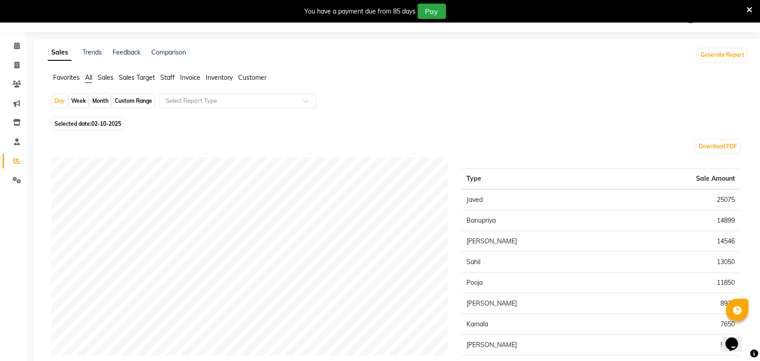
scroll to position [23, 0]
click at [109, 81] on span "Sales" at bounding box center [106, 78] width 16 height 8
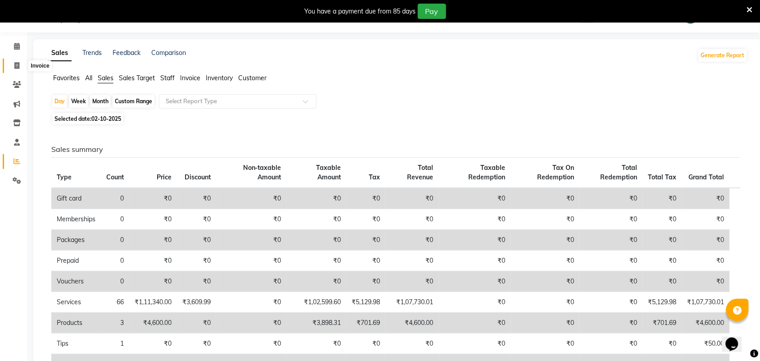
click at [15, 63] on icon at bounding box center [16, 65] width 5 height 7
select select "service"
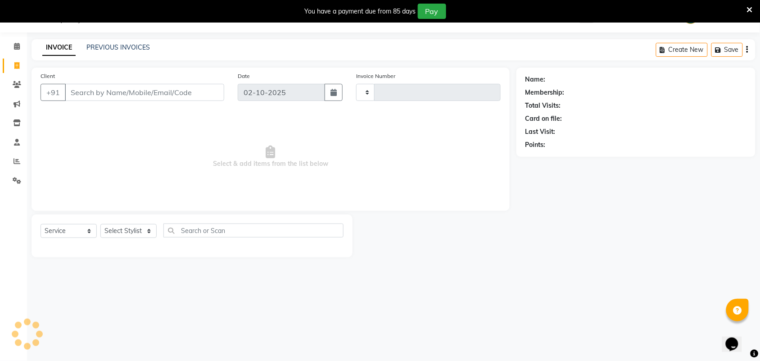
type input "3992"
select select "4466"
click at [105, 43] on div "PREVIOUS INVOICES" at bounding box center [117, 47] width 63 height 9
click at [110, 46] on link "PREVIOUS INVOICES" at bounding box center [117, 47] width 63 height 8
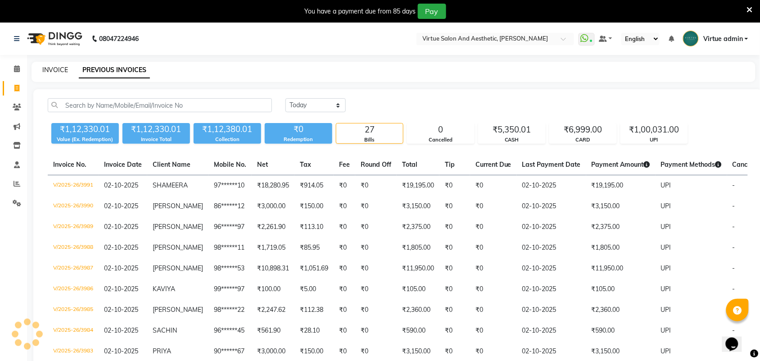
click at [48, 68] on link "INVOICE" at bounding box center [55, 70] width 26 height 8
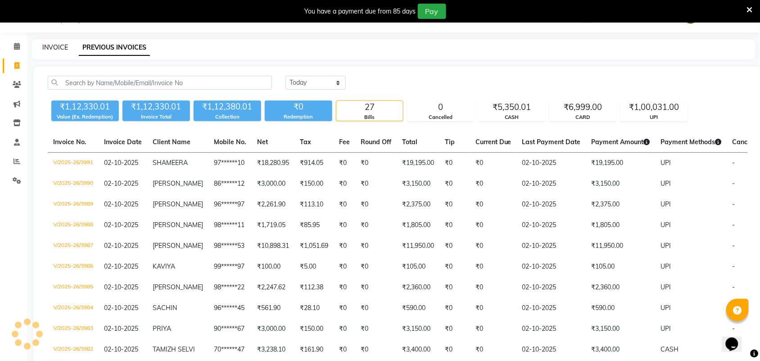
select select "4466"
select select "service"
